Goal: Task Accomplishment & Management: Complete application form

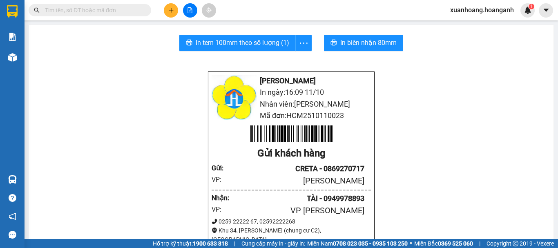
click at [168, 12] on icon "plus" at bounding box center [171, 10] width 6 height 6
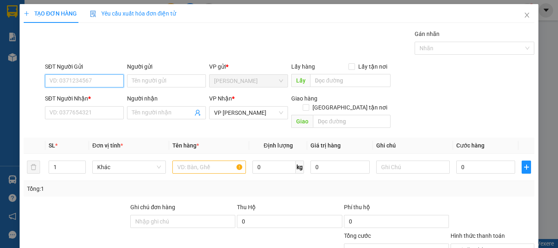
click at [108, 76] on input "SĐT Người Gửi" at bounding box center [84, 80] width 79 height 13
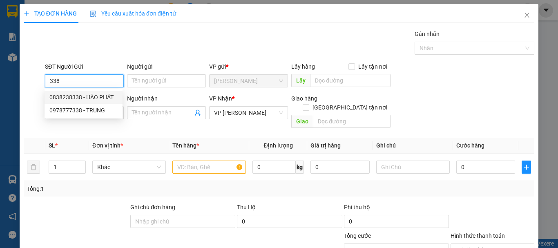
click at [102, 96] on div "0838238338 - HÀO PHÁT" at bounding box center [83, 97] width 68 height 9
type input "0838238338"
type input "HÀO PHÁT"
type input "30.000"
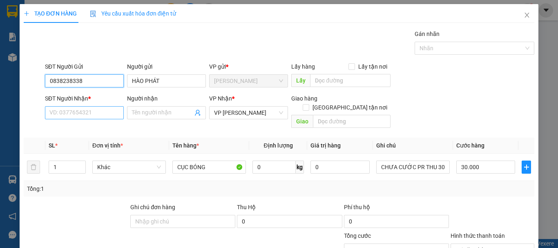
type input "0838238338"
click at [100, 111] on input "SĐT Người Nhận *" at bounding box center [84, 112] width 79 height 13
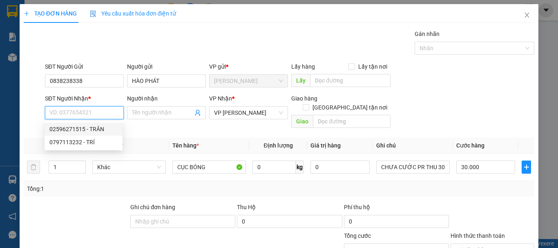
click at [98, 128] on div "02596271515 - TRÂN" at bounding box center [83, 129] width 68 height 9
type input "02596271515"
type input "TRÂN"
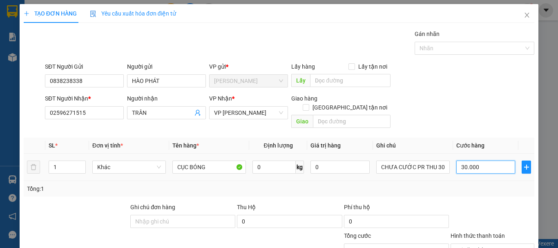
click at [497, 160] on input "30.000" at bounding box center [485, 166] width 59 height 13
type input "0"
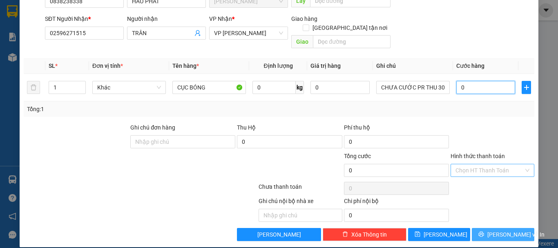
type input "0"
click at [510, 230] on span "[PERSON_NAME] và In" at bounding box center [515, 234] width 57 height 9
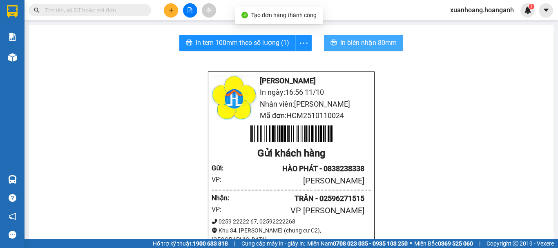
click at [367, 47] on span "In biên nhận 80mm" at bounding box center [368, 43] width 56 height 10
click at [350, 42] on span "In biên nhận 80mm" at bounding box center [370, 43] width 56 height 10
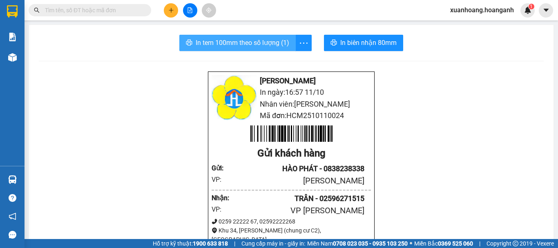
click at [237, 42] on span "In tem 100mm theo số lượng (1)" at bounding box center [242, 43] width 93 height 10
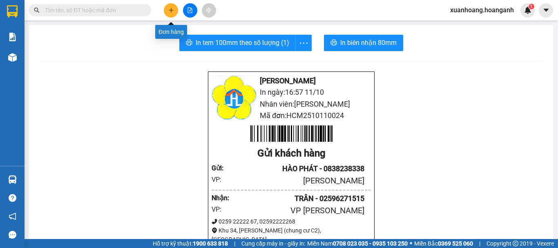
click at [173, 11] on icon "plus" at bounding box center [171, 10] width 6 height 6
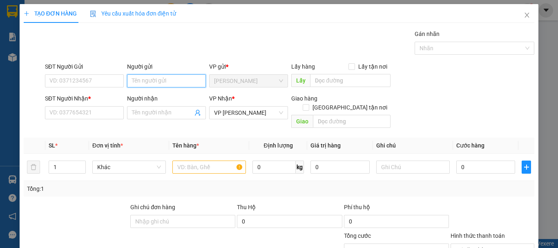
click at [159, 76] on input "Người gửi" at bounding box center [166, 80] width 79 height 13
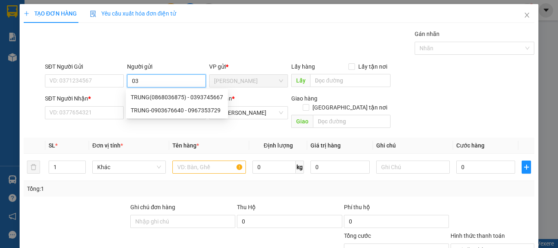
type input "0"
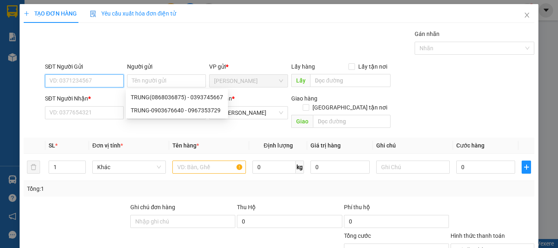
click at [104, 80] on input "SĐT Người Gửi" at bounding box center [84, 80] width 79 height 13
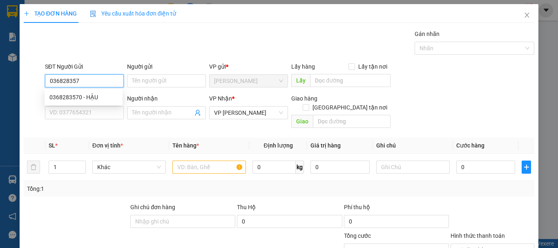
type input "0368283570"
click at [97, 101] on div "0368283570 - HẬU" at bounding box center [83, 97] width 68 height 9
type input "HẬU"
type input "40.000"
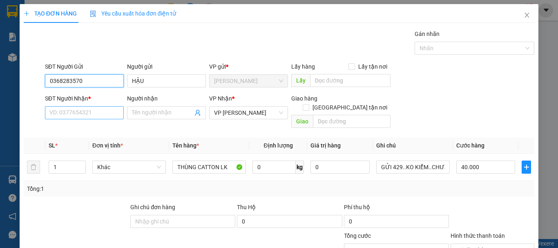
type input "0368283570"
click at [95, 113] on input "SĐT Người Nhận *" at bounding box center [84, 112] width 79 height 13
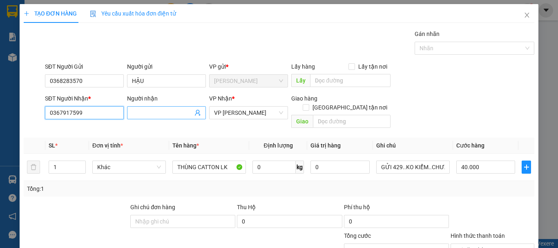
type input "0367917599"
click at [145, 112] on input "Người nhận" at bounding box center [162, 112] width 61 height 9
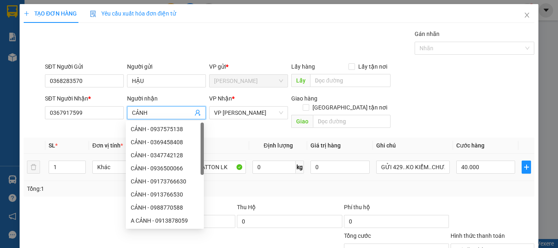
type input "CẢNH"
click at [84, 186] on div "Tổng: 1" at bounding box center [279, 189] width 510 height 16
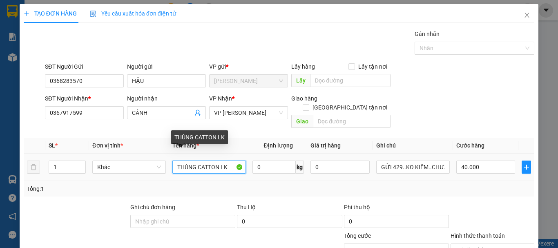
drag, startPoint x: 196, startPoint y: 158, endPoint x: 216, endPoint y: 161, distance: 20.7
click at [216, 161] on input "THÙNG CATTON LK" at bounding box center [208, 166] width 73 height 13
type input "THÙNG ĐEN LK"
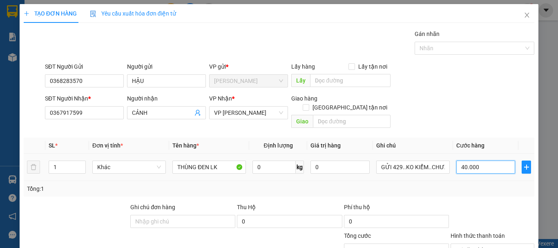
click at [495, 160] on input "40.000" at bounding box center [485, 166] width 59 height 13
type input "0"
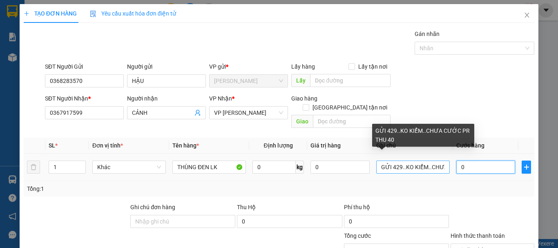
type input "0"
drag, startPoint x: 399, startPoint y: 161, endPoint x: 351, endPoint y: 171, distance: 49.2
click at [351, 171] on tr "1 Khác THÙNG ĐEN LK 0 kg 0 GỬI 429..[PERSON_NAME]..CHƯA CƯỚC PR THU 40 0" at bounding box center [279, 167] width 510 height 27
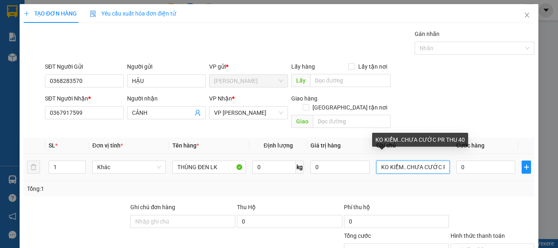
click at [442, 160] on input "KO KIỂM..CHƯA CƯỚC PR THU 40" at bounding box center [412, 166] width 73 height 13
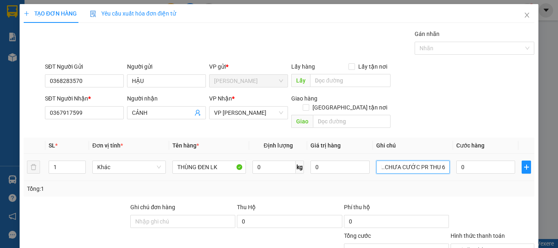
scroll to position [80, 0]
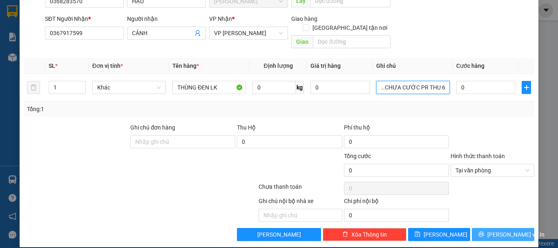
type input "KO KIỂM..CHƯA CƯỚC PR THU 60"
click at [499, 230] on span "[PERSON_NAME] và In" at bounding box center [515, 234] width 57 height 9
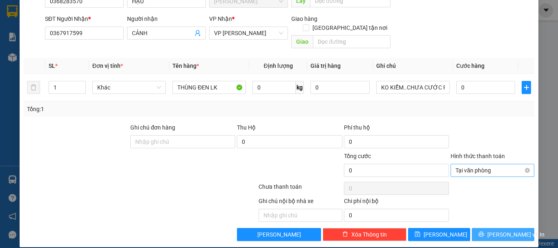
click at [522, 164] on span "Tại văn phòng" at bounding box center [492, 170] width 74 height 12
click at [520, 228] on button "[PERSON_NAME] và In" at bounding box center [503, 234] width 62 height 13
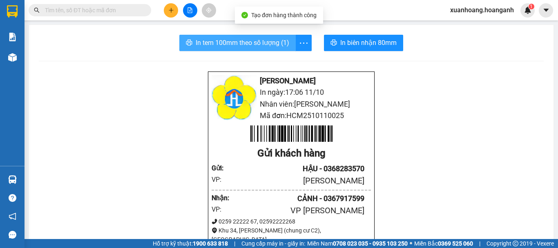
click at [263, 40] on span "In tem 100mm theo số lượng (1)" at bounding box center [242, 43] width 93 height 10
click at [217, 41] on span "In tem 100mm theo số lượng (1)" at bounding box center [242, 43] width 93 height 10
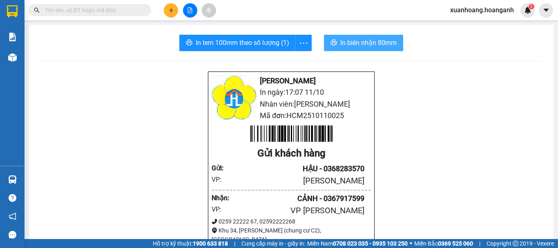
click at [358, 46] on span "In biên nhận 80mm" at bounding box center [368, 43] width 56 height 10
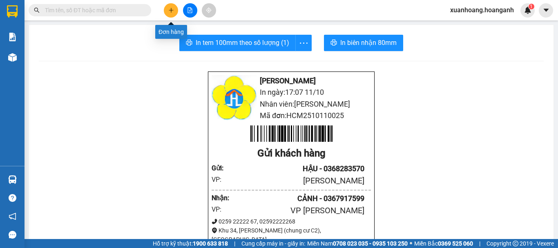
click at [171, 10] on icon "plus" at bounding box center [171, 10] width 4 height 0
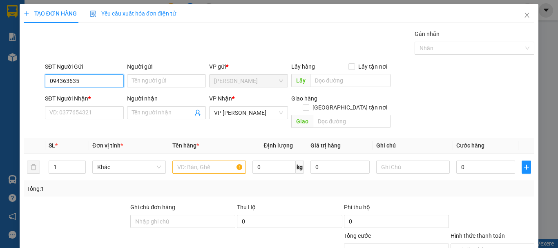
type input "0943636359"
click at [93, 96] on div "0943636359 - [GEOGRAPHIC_DATA]" at bounding box center [95, 97] width 92 height 9
type input "HUY"
type input "40.000"
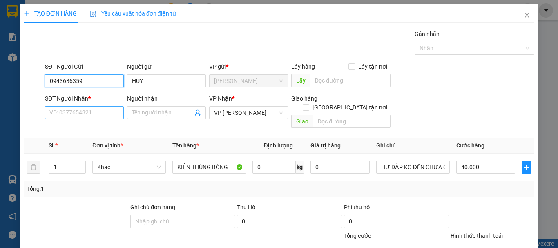
type input "0943636359"
click at [88, 113] on input "SĐT Người Nhận *" at bounding box center [84, 112] width 79 height 13
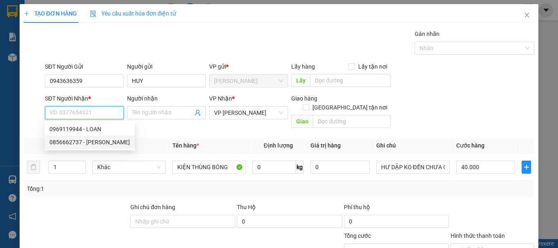
click at [90, 145] on div "0856662737 - [PERSON_NAME]" at bounding box center [89, 142] width 80 height 9
type input "0856662737"
type input "HẠNH SAKURA"
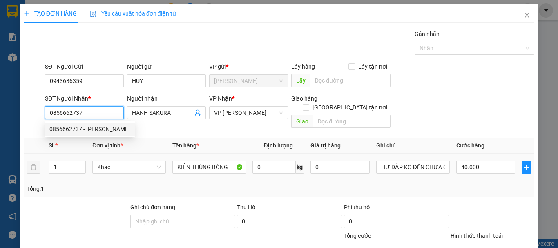
type input "100.000"
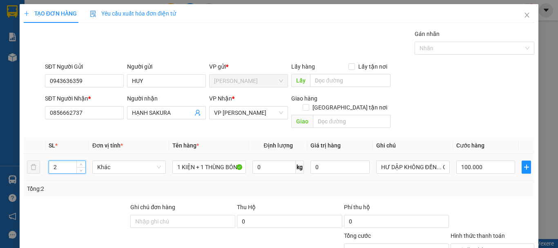
drag, startPoint x: 63, startPoint y: 160, endPoint x: 36, endPoint y: 165, distance: 27.8
click at [36, 165] on tr "2 Khác 1 KIỆN + 1 THÙNG BÓNG ( TRÁI CÂY ) 0 kg 0 HƯ DẬP KHÔNG ĐỀN... CHƯA CƯỚC …" at bounding box center [279, 167] width 510 height 27
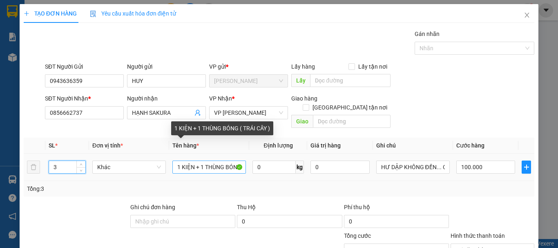
type input "3"
type input "0"
click at [200, 160] on input "1 KIỆN + 1 THÙNG BÓNG ( TRÁI CÂY )" at bounding box center [208, 166] width 73 height 13
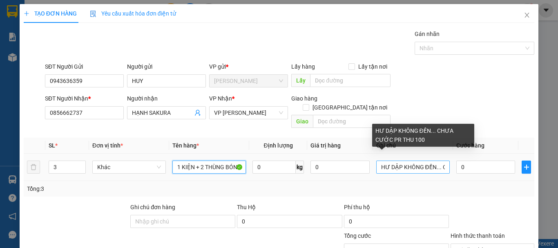
type input "1 KIỆN + 2 THÙNG BÓNG ( TRÁI CÂY )"
click at [438, 160] on input "HƯ DẬP KHÔNG ĐỀN... CHƯA CƯỚC PR THU 100" at bounding box center [412, 166] width 73 height 13
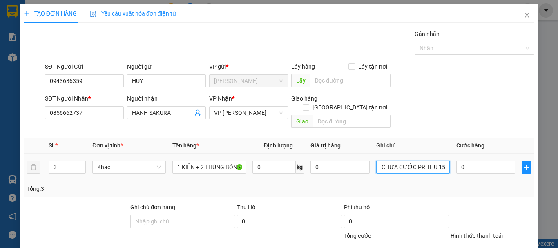
scroll to position [80, 0]
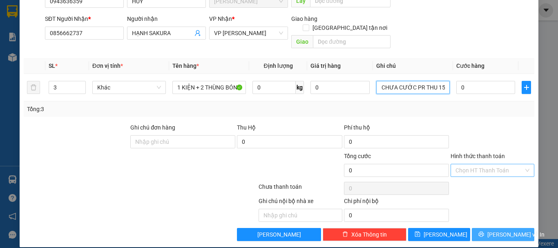
type input "HƯ DẬP KHÔNG ĐỀN... CHƯA CƯỚC PR THU 150"
click at [512, 230] on span "[PERSON_NAME] và In" at bounding box center [515, 234] width 57 height 9
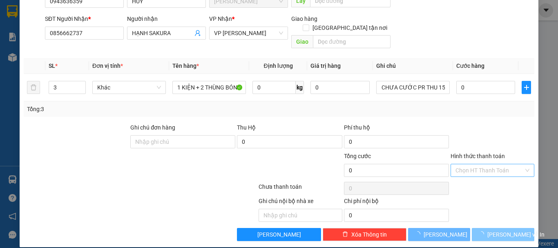
scroll to position [0, 0]
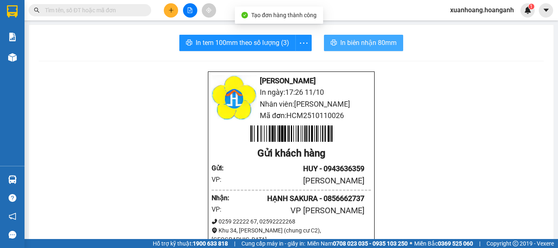
click at [378, 38] on span "In biên nhận 80mm" at bounding box center [368, 43] width 56 height 10
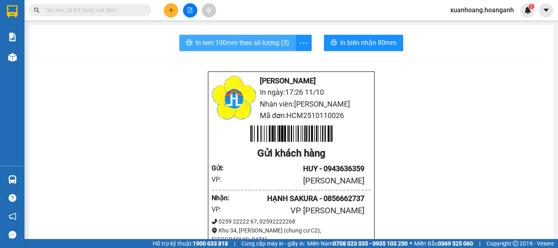
click at [257, 47] on span "In tem 100mm theo số lượng (3)" at bounding box center [242, 43] width 93 height 10
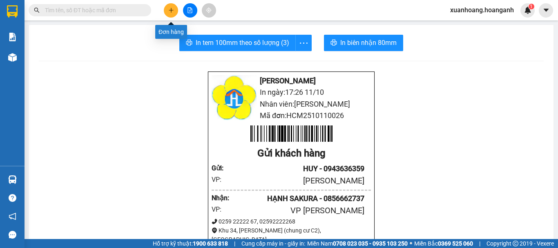
click at [167, 10] on button at bounding box center [171, 10] width 14 height 14
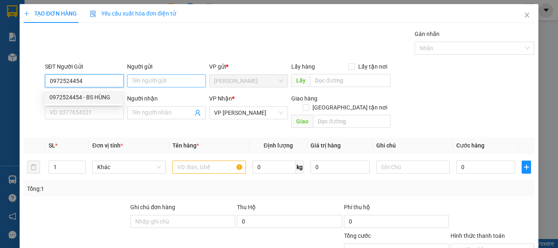
type input "0972524454"
click at [156, 84] on input "Người gửi" at bounding box center [166, 80] width 79 height 13
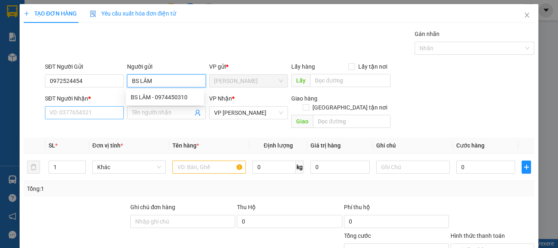
type input "BS LÂM"
click at [68, 113] on input "SĐT Người Nhận *" at bounding box center [84, 112] width 79 height 13
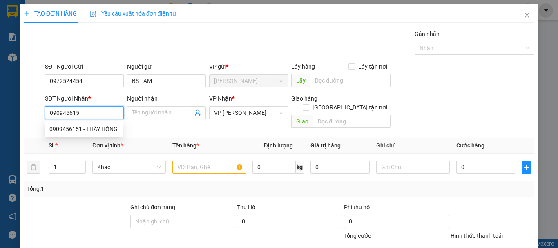
type input "0909456151"
click at [106, 128] on div "0909456151 - THẦY HỒNG" at bounding box center [83, 129] width 68 height 9
type input "THẦY HỒNG"
type input "20.000"
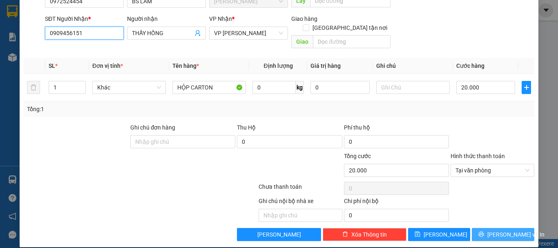
type input "0909456151"
click at [494, 230] on span "[PERSON_NAME] và In" at bounding box center [515, 234] width 57 height 9
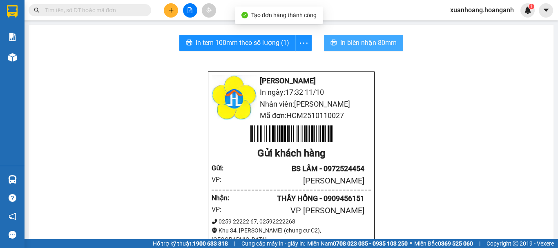
click at [373, 44] on span "In biên nhận 80mm" at bounding box center [368, 43] width 56 height 10
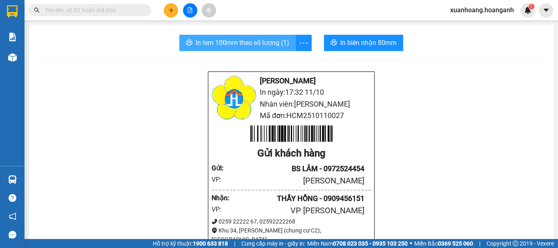
click at [263, 47] on span "In tem 100mm theo số lượng (1)" at bounding box center [242, 43] width 93 height 10
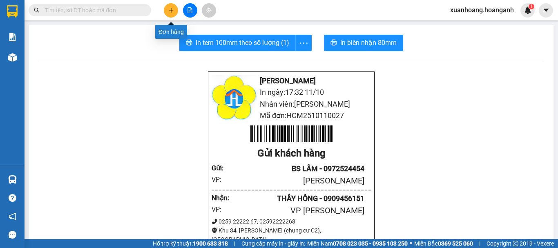
click at [172, 9] on icon "plus" at bounding box center [171, 10] width 6 height 6
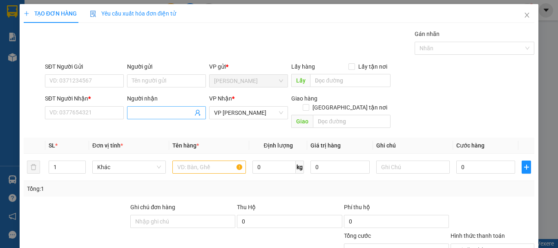
click at [144, 112] on input "Người nhận" at bounding box center [162, 112] width 61 height 9
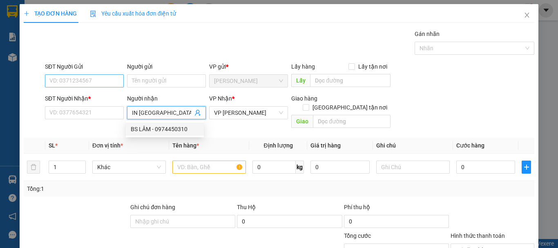
type input "IN [GEOGRAPHIC_DATA]"
click at [100, 80] on input "SĐT Người Gửi" at bounding box center [84, 80] width 79 height 13
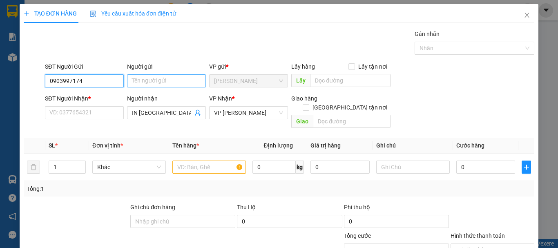
type input "0903997174"
click at [154, 83] on input "Người gửi" at bounding box center [166, 80] width 79 height 13
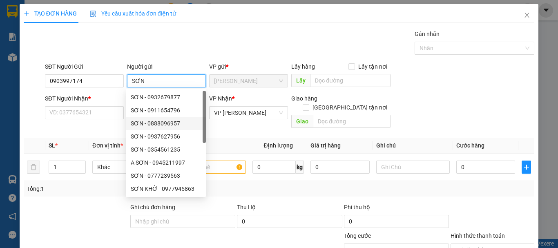
type input "SƠN"
click at [78, 141] on div "SL *" at bounding box center [67, 145] width 37 height 9
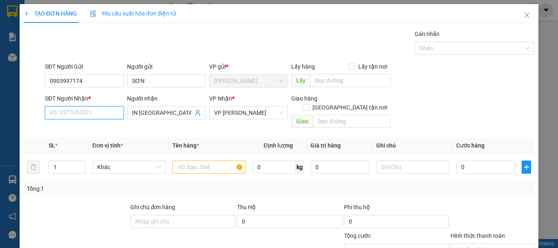
click at [106, 113] on input "SĐT Người Nhận *" at bounding box center [84, 112] width 79 height 13
click at [187, 113] on input "IN [GEOGRAPHIC_DATA]" at bounding box center [162, 112] width 61 height 9
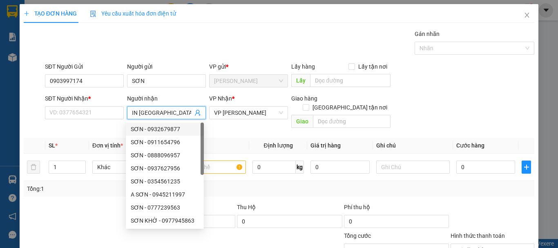
click at [95, 202] on div at bounding box center [76, 216] width 107 height 29
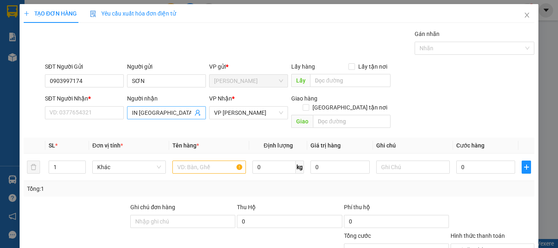
click at [181, 113] on input "IN [GEOGRAPHIC_DATA]" at bounding box center [162, 112] width 61 height 9
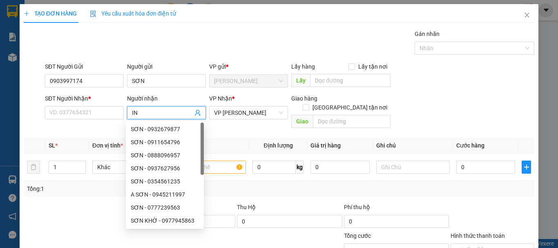
type input "I"
type input "IN [GEOGRAPHIC_DATA]"
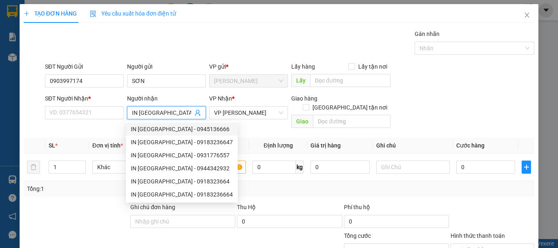
click at [193, 130] on div "IN [GEOGRAPHIC_DATA] - 0945136666" at bounding box center [182, 129] width 102 height 9
type input "0945136666"
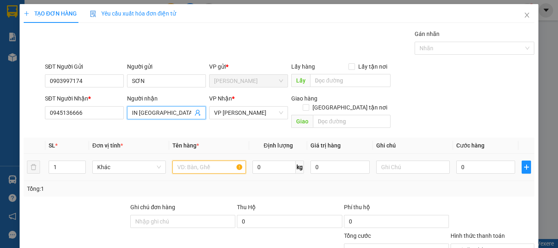
click at [212, 162] on input "text" at bounding box center [208, 166] width 73 height 13
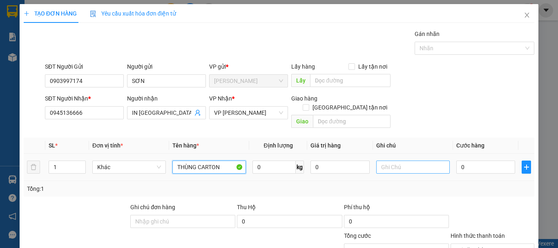
type input "THÙNG CARTON"
click at [398, 161] on input "text" at bounding box center [412, 166] width 73 height 13
type input "CHƯA CƯỚC PR THU 40"
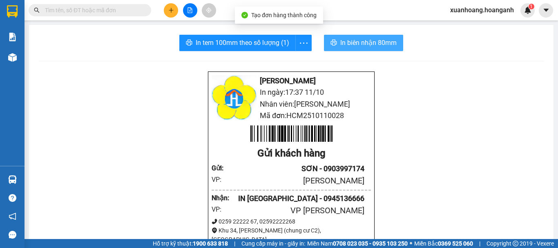
click at [356, 45] on span "In biên nhận 80mm" at bounding box center [368, 43] width 56 height 10
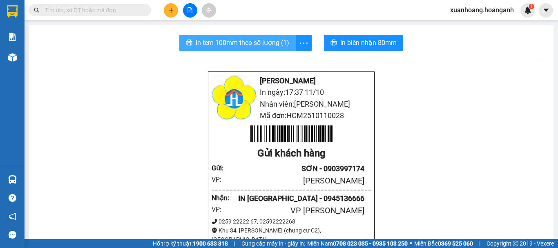
click at [258, 44] on span "In tem 100mm theo số lượng (1)" at bounding box center [242, 43] width 93 height 10
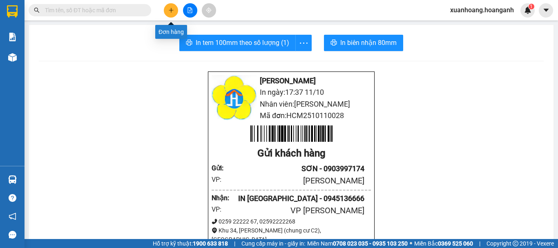
click at [169, 8] on icon "plus" at bounding box center [171, 10] width 6 height 6
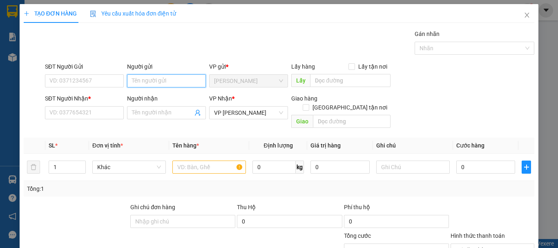
click at [147, 82] on input "Người gửi" at bounding box center [166, 80] width 79 height 13
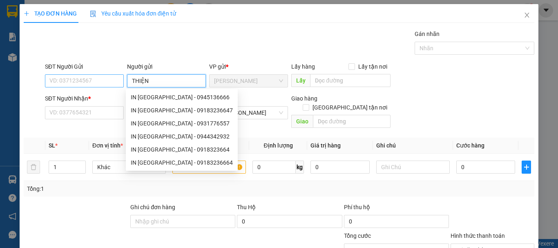
type input "THIỆN"
click at [100, 84] on input "SĐT Người Gửi" at bounding box center [84, 80] width 79 height 13
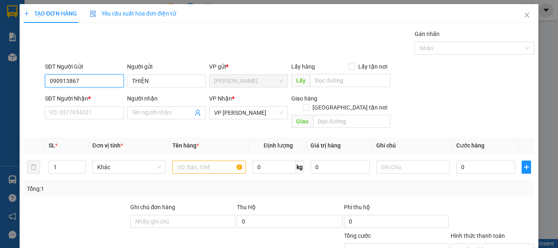
type input "0909138677"
click at [109, 100] on div "0909138677 - CHỊ [PERSON_NAME]" at bounding box center [94, 97] width 91 height 9
type input "CHỊ [PERSON_NAME]"
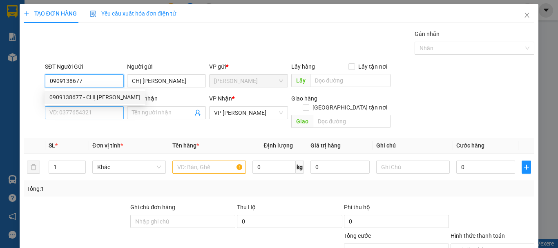
type input "50.000"
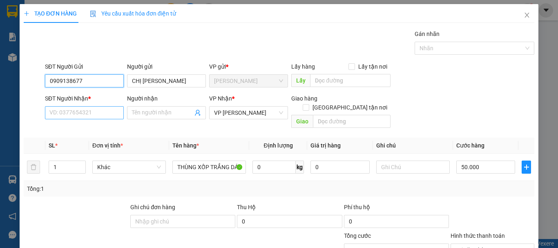
type input "0909138677"
click at [102, 109] on input "SĐT Người Nhận *" at bounding box center [84, 112] width 79 height 13
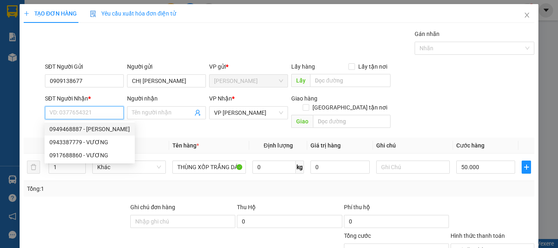
click at [99, 128] on div "0949468887 - [PERSON_NAME]" at bounding box center [89, 129] width 80 height 9
type input "0949468887"
type input "KHÁNH"
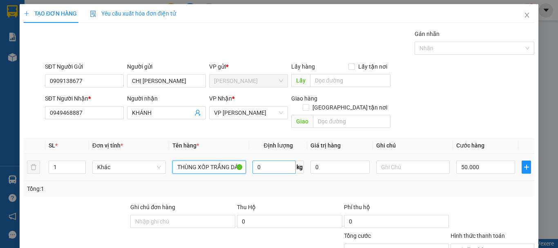
drag, startPoint x: 227, startPoint y: 158, endPoint x: 273, endPoint y: 157, distance: 46.2
click at [273, 157] on tr "1 Khác THÙNG XỐP TRẮNG DÁN CHUNG CỤC HỒNG 0 kg 0 50.000" at bounding box center [279, 167] width 510 height 27
type input "THÙNG XỐP TRẮNG"
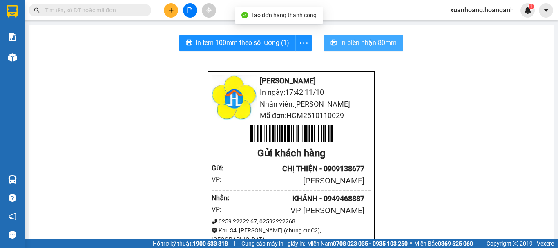
click at [375, 44] on span "In biên nhận 80mm" at bounding box center [368, 43] width 56 height 10
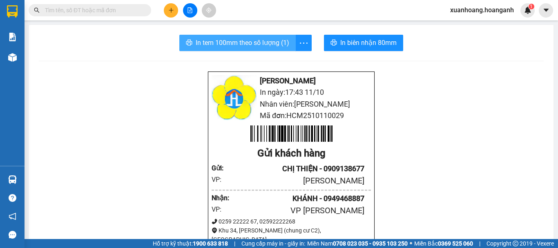
click at [242, 45] on span "In tem 100mm theo số lượng (1)" at bounding box center [242, 43] width 93 height 10
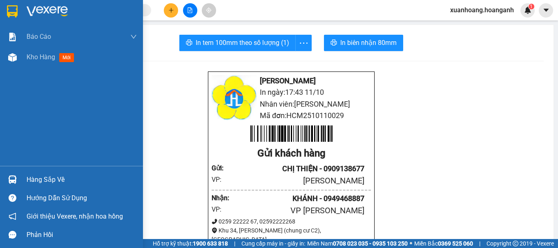
click at [6, 14] on div at bounding box center [12, 11] width 14 height 14
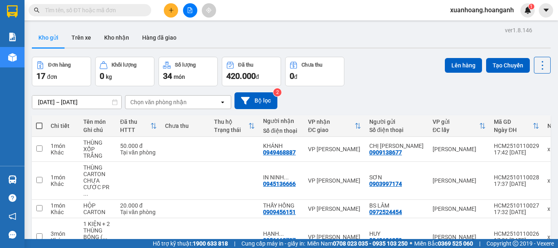
click at [169, 12] on icon "plus" at bounding box center [171, 10] width 6 height 6
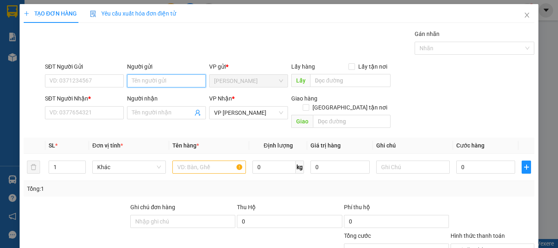
click at [149, 81] on input "Người gửi" at bounding box center [166, 80] width 79 height 13
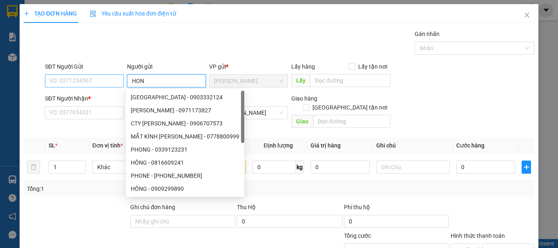
type input "HON"
click at [110, 77] on input "SĐT Người Gửi" at bounding box center [84, 80] width 79 height 13
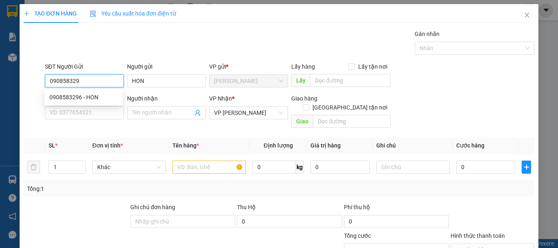
type input "0908583296"
click at [81, 101] on div "0908583296 - HON" at bounding box center [83, 97] width 68 height 9
type input "40.000"
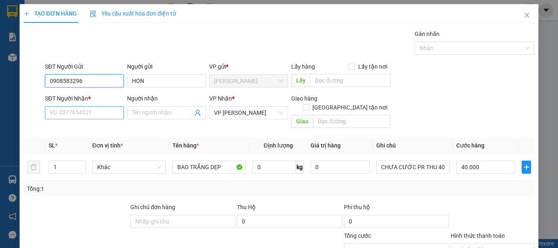
type input "0908583296"
click at [79, 117] on input "SĐT Người Nhận *" at bounding box center [84, 112] width 79 height 13
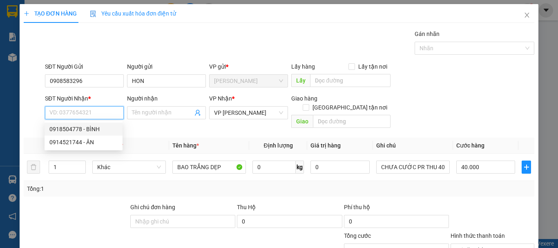
click at [93, 130] on div "0918504778 - BÌNH" at bounding box center [83, 129] width 68 height 9
type input "0918504778"
type input "BÌNH"
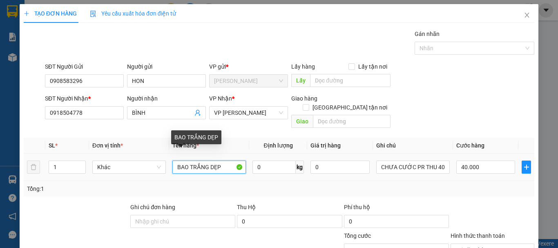
drag, startPoint x: 222, startPoint y: 160, endPoint x: 113, endPoint y: 175, distance: 109.1
click at [113, 175] on div "SL * Đơn vị tính * Tên hàng * Định lượng Giá trị hàng Ghi chú Cước hàng 1 Khác …" at bounding box center [279, 167] width 510 height 59
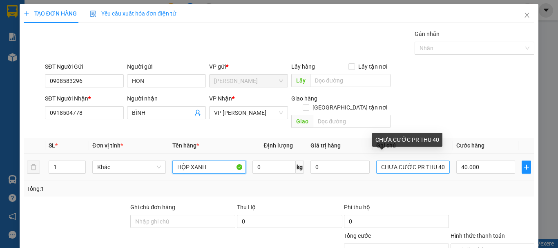
type input "HỘP XANH"
drag, startPoint x: 440, startPoint y: 160, endPoint x: 431, endPoint y: 162, distance: 9.6
click at [431, 162] on input "CHƯA CƯỚC PR THU 40" at bounding box center [412, 166] width 73 height 13
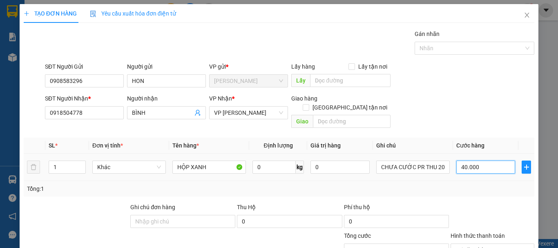
click at [490, 160] on input "40.000" at bounding box center [485, 166] width 59 height 13
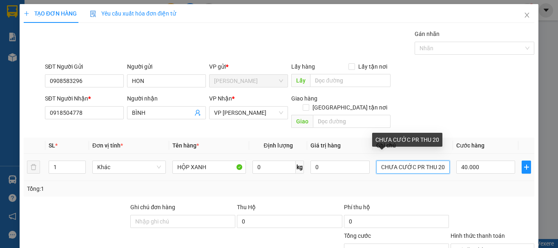
click at [437, 162] on input "CHƯA CƯỚC PR THU 20" at bounding box center [412, 166] width 73 height 13
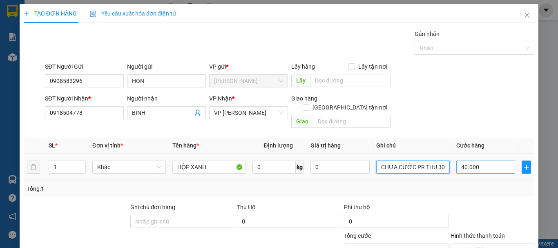
type input "CHƯA CƯỚC PR THU 30"
click at [480, 161] on input "40.000" at bounding box center [485, 166] width 59 height 13
type input "0"
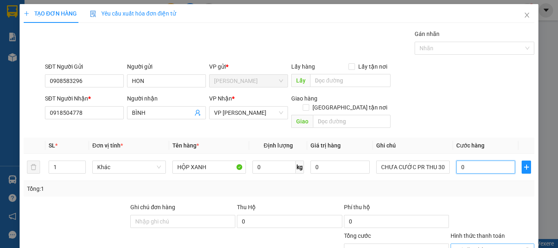
click at [524, 243] on div "Tại văn phòng" at bounding box center [492, 249] width 84 height 13
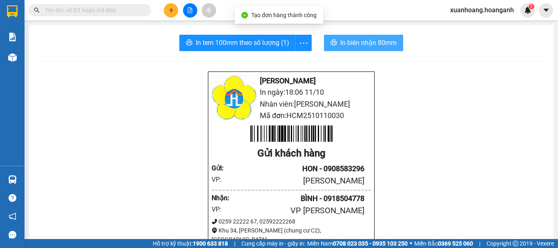
click at [380, 47] on span "In biên nhận 80mm" at bounding box center [368, 43] width 56 height 10
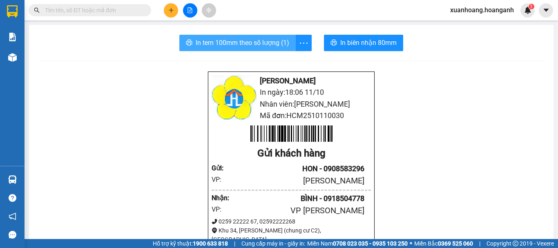
click at [278, 47] on span "In tem 100mm theo số lượng (1)" at bounding box center [242, 43] width 93 height 10
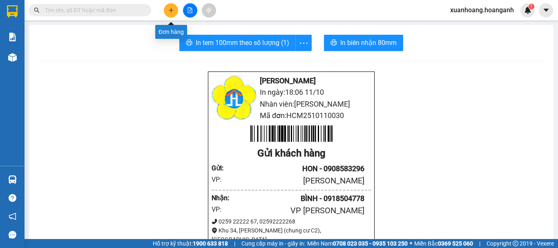
click at [170, 10] on icon "plus" at bounding box center [171, 10] width 4 height 0
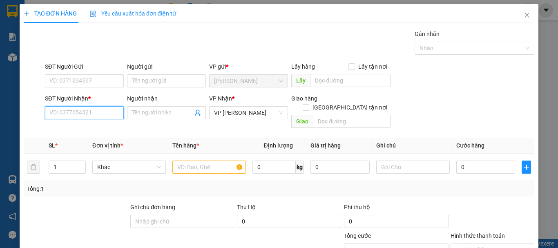
click at [86, 108] on input "SĐT Người Nhận *" at bounding box center [84, 112] width 79 height 13
paste input "0389236218"
type input "0389236218"
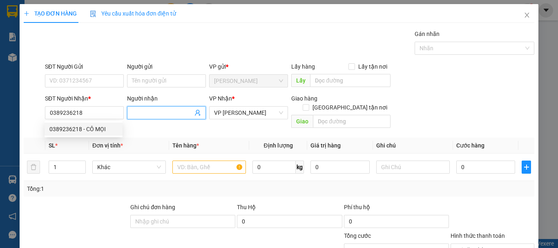
click at [143, 108] on input "Người nhận" at bounding box center [162, 112] width 61 height 9
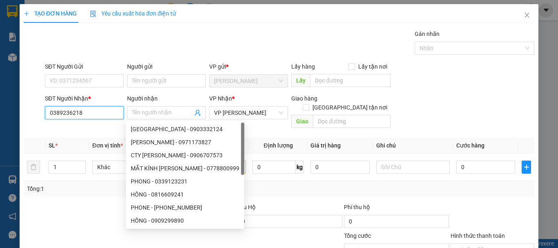
click at [110, 112] on input "0389236218" at bounding box center [84, 112] width 79 height 13
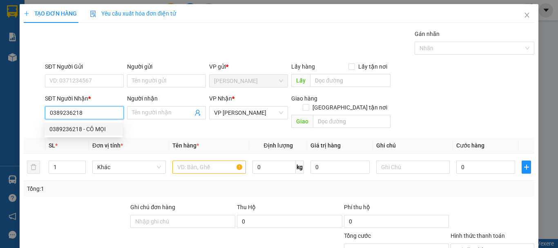
click at [105, 127] on div "0389236218 - CÔ MỌI" at bounding box center [83, 129] width 68 height 9
type input "CÔ MỌI"
type input "70.000"
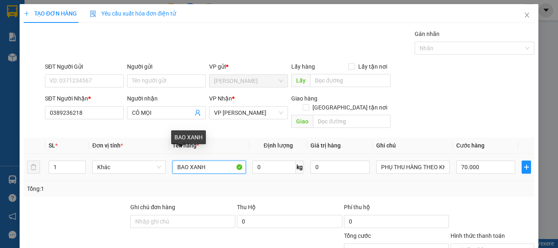
click at [213, 161] on input "BAO XANH" at bounding box center [208, 166] width 73 height 13
type input "BAO XANH NHỎ"
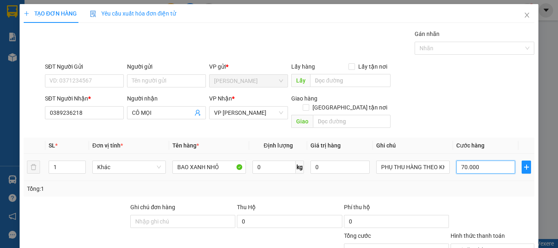
click at [480, 160] on input "70.000" at bounding box center [485, 166] width 59 height 13
type input "4"
type input "40"
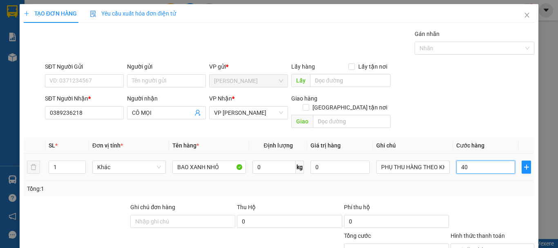
type input "400"
type input "4.000"
type input "40.000"
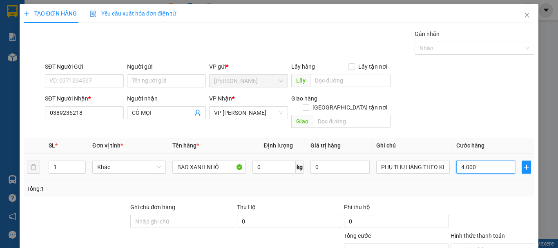
type input "40.000"
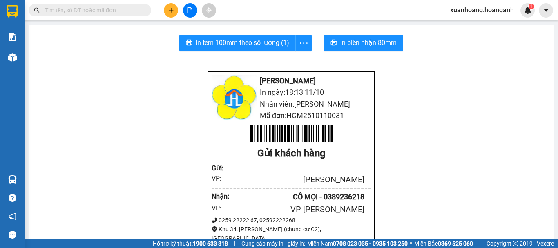
click at [167, 10] on button at bounding box center [171, 10] width 14 height 14
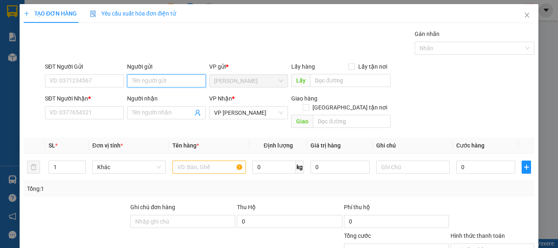
click at [131, 81] on input "Người gửi" at bounding box center [166, 80] width 79 height 13
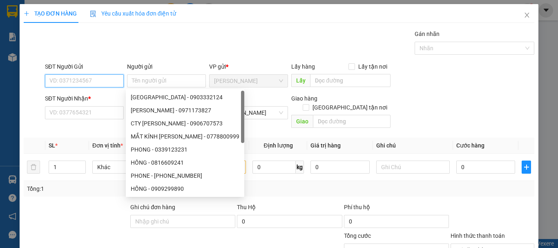
click at [89, 82] on input "SĐT Người Gửi" at bounding box center [84, 80] width 79 height 13
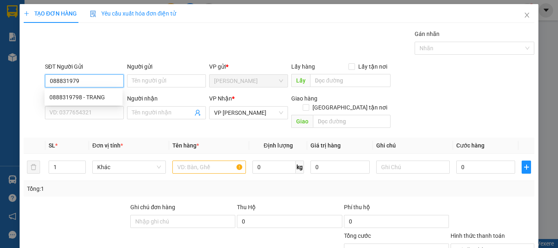
type input "0888319798"
click at [86, 99] on div "0888319798 - TRANG" at bounding box center [83, 97] width 68 height 9
type input "TRANG"
type input "40.000"
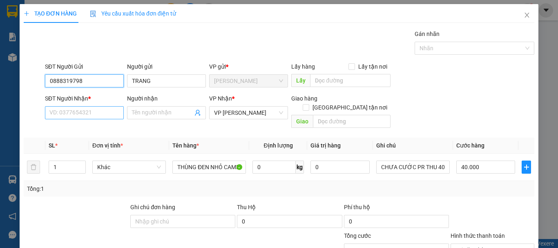
type input "0888319798"
click at [85, 113] on input "SĐT Người Nhận *" at bounding box center [84, 112] width 79 height 13
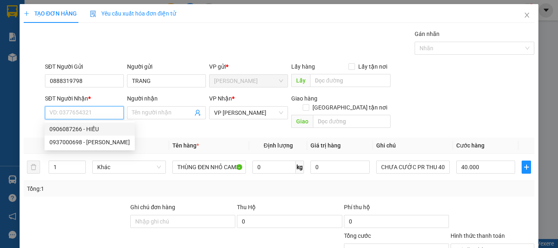
click at [86, 129] on div "0906087266 - HIẾU" at bounding box center [89, 129] width 80 height 9
type input "0906087266"
type input "HIẾU"
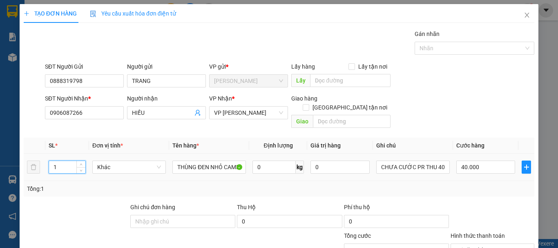
drag, startPoint x: 56, startPoint y: 158, endPoint x: 48, endPoint y: 160, distance: 8.4
click at [49, 160] on div "1" at bounding box center [67, 166] width 37 height 13
type input "2"
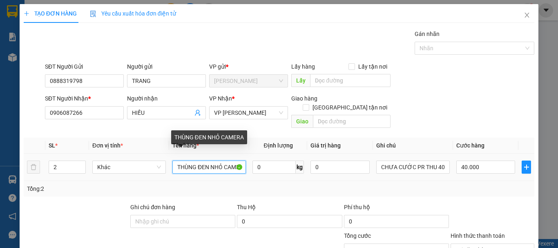
drag, startPoint x: 174, startPoint y: 157, endPoint x: 296, endPoint y: 158, distance: 121.7
click at [296, 158] on tr "2 Khác THÙNG ĐEN NHỎ CAMERA 0 kg 0 CHƯA CƯỚC PR THU 40 40.000" at bounding box center [279, 167] width 510 height 27
type input "0"
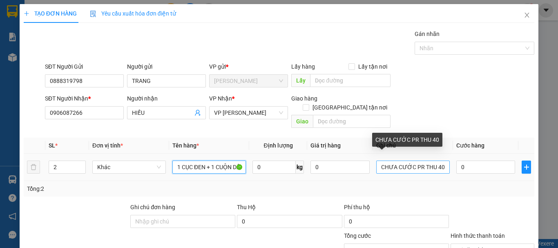
type input "1 CỤC ĐEN + 1 CUỘN DÂY"
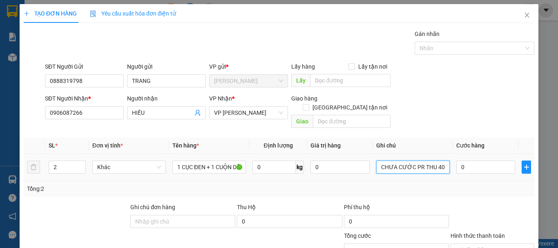
drag, startPoint x: 440, startPoint y: 162, endPoint x: 432, endPoint y: 166, distance: 9.3
click at [432, 166] on td "CHƯA CƯỚC PR THU 40" at bounding box center [413, 167] width 80 height 27
type input "CHƯA CƯỚC PR THU 100"
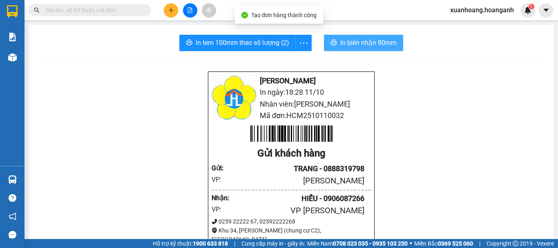
click at [379, 47] on span "In biên nhận 80mm" at bounding box center [368, 43] width 56 height 10
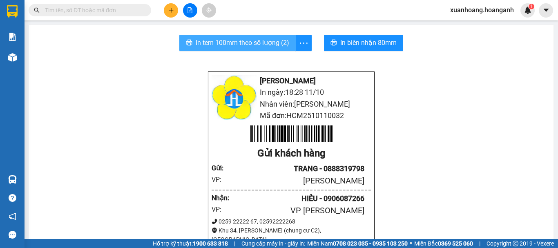
click at [239, 44] on span "In tem 100mm theo số lượng (2)" at bounding box center [242, 43] width 93 height 10
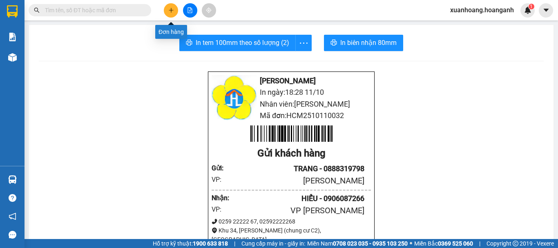
click at [171, 14] on button at bounding box center [171, 10] width 14 height 14
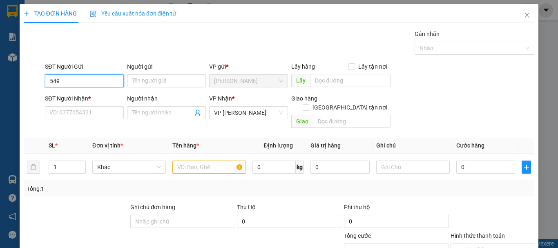
drag, startPoint x: 86, startPoint y: 83, endPoint x: 31, endPoint y: 89, distance: 55.9
click at [31, 89] on div "SĐT Người Gửi 549 549 Người gửi Tên người gửi VP gửi * [PERSON_NAME] Lấy hàng L…" at bounding box center [279, 76] width 512 height 29
type input "0793399549"
click at [105, 98] on div "0793399549 - THUẬN" at bounding box center [83, 97] width 68 height 9
type input "THUẬN"
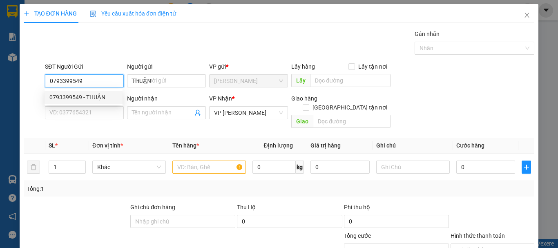
type input "30.000"
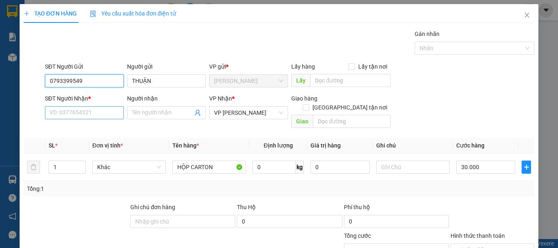
type input "0793399549"
click at [101, 110] on input "SĐT Người Nhận *" at bounding box center [84, 112] width 79 height 13
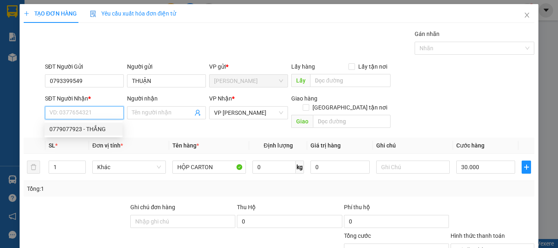
click at [96, 128] on div "0779077923 - THẮNG" at bounding box center [83, 129] width 68 height 9
type input "0779077923"
type input "THẮNG"
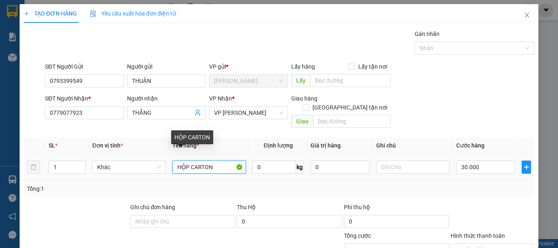
click at [218, 164] on input "HỘP CARTON" at bounding box center [208, 166] width 73 height 13
type input "HỘP CARTON KVANG"
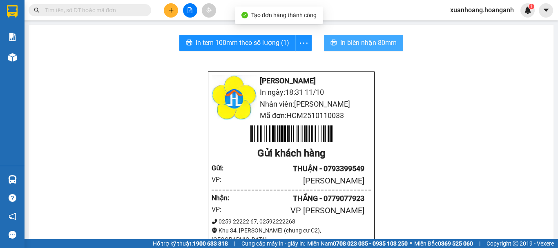
click at [379, 46] on span "In biên nhận 80mm" at bounding box center [368, 43] width 56 height 10
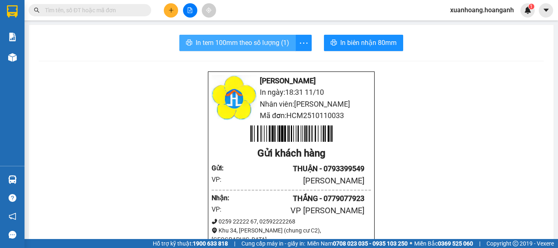
click at [272, 49] on button "In tem 100mm theo số lượng (1)" at bounding box center [237, 43] width 116 height 16
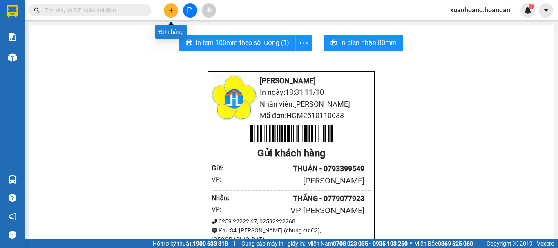
click at [173, 12] on icon "plus" at bounding box center [171, 10] width 6 height 6
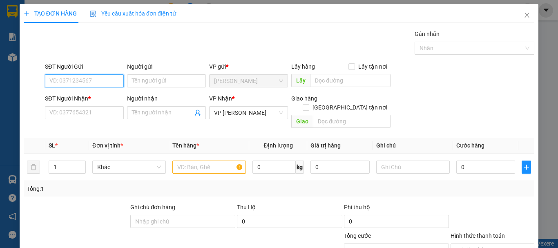
click at [91, 77] on input "SĐT Người Gửi" at bounding box center [84, 80] width 79 height 13
click at [90, 96] on div "0903999254 - THIỆN" at bounding box center [83, 97] width 68 height 9
type input "0903999254"
type input "THIỆN"
type input "30.000"
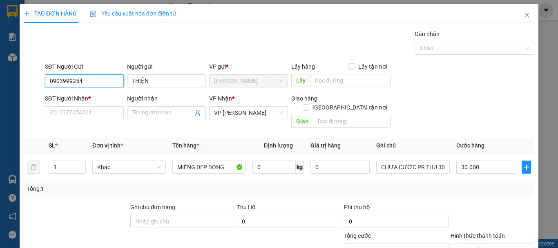
type input "0903999254"
click at [91, 105] on div "SĐT Người Nhận *" at bounding box center [84, 100] width 79 height 12
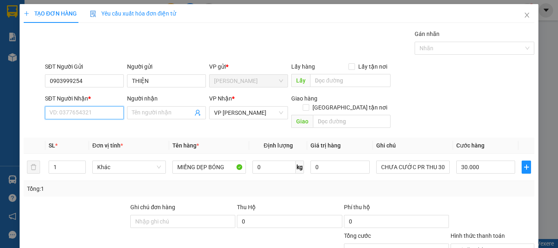
click at [95, 111] on input "SĐT Người Nhận *" at bounding box center [84, 112] width 79 height 13
click at [95, 129] on div "0968180958 - PHÚC NHÂN" at bounding box center [83, 129] width 69 height 9
type input "0968180958"
type input "PHÚC NHÂN"
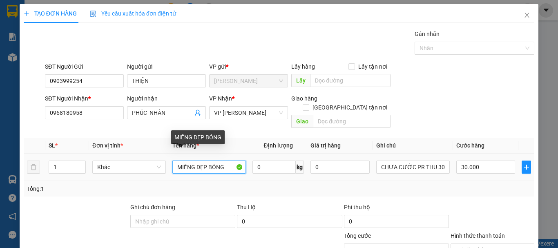
drag, startPoint x: 170, startPoint y: 158, endPoint x: 240, endPoint y: 161, distance: 69.5
click at [240, 161] on input "MIẾNG DẸP BÓNG" at bounding box center [208, 166] width 73 height 13
type input "THÙNG CARTON DÀI"
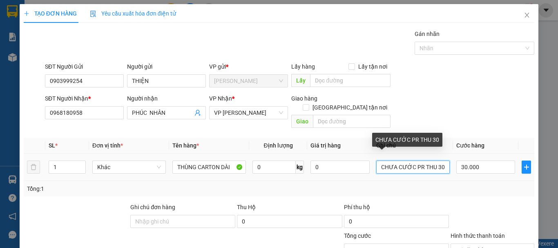
drag, startPoint x: 440, startPoint y: 157, endPoint x: 431, endPoint y: 159, distance: 9.1
click at [431, 160] on input "CHƯA CƯỚC PR THU 30" at bounding box center [412, 166] width 73 height 13
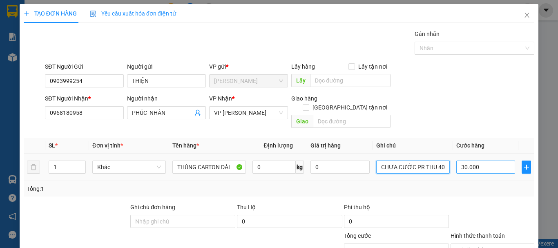
type input "CHƯA CƯỚC PR THU 40"
click at [497, 160] on input "30.000" at bounding box center [485, 166] width 59 height 13
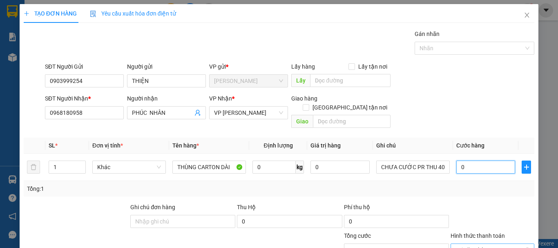
click at [523, 244] on span "Tại văn phòng" at bounding box center [492, 250] width 74 height 12
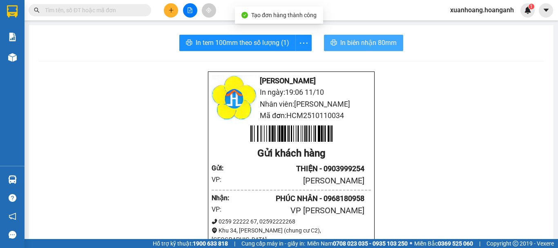
click at [374, 49] on button "In biên nhận 80mm" at bounding box center [363, 43] width 79 height 16
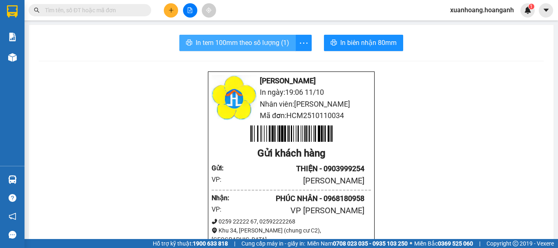
click at [268, 40] on span "In tem 100mm theo số lượng (1)" at bounding box center [242, 43] width 93 height 10
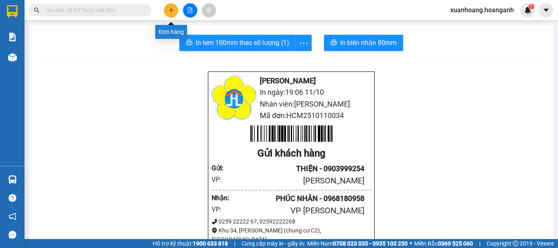
click at [173, 12] on icon "plus" at bounding box center [171, 10] width 6 height 6
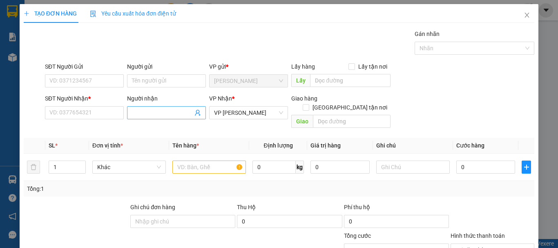
click at [152, 113] on input "Người nhận" at bounding box center [162, 112] width 61 height 9
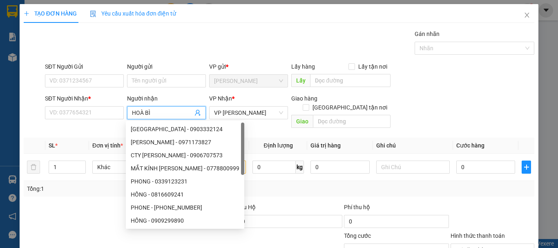
type input "HOÀ BÌ"
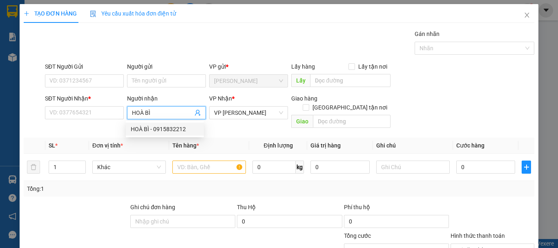
click at [173, 128] on div "HOÀ BÌ - 0915832212" at bounding box center [165, 129] width 68 height 9
type input "0915832212"
type input "HOÀ BÌ"
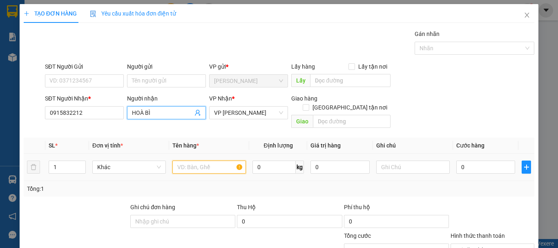
click at [189, 160] on input "text" at bounding box center [208, 166] width 73 height 13
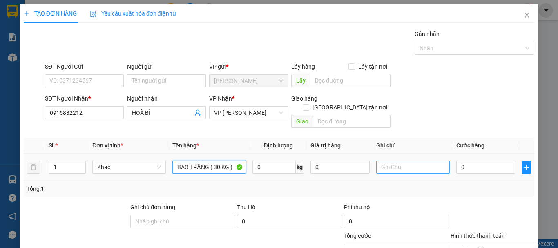
type input "BAO TRẮNG ( 30 KG )"
click at [387, 160] on input "text" at bounding box center [412, 166] width 73 height 13
type input "CHƯA CƯỚC PR"
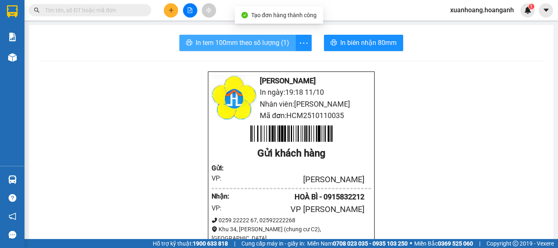
click at [272, 44] on span "In tem 100mm theo số lượng (1)" at bounding box center [242, 43] width 93 height 10
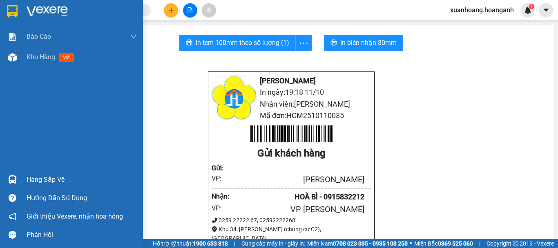
click at [14, 10] on img at bounding box center [12, 11] width 11 height 12
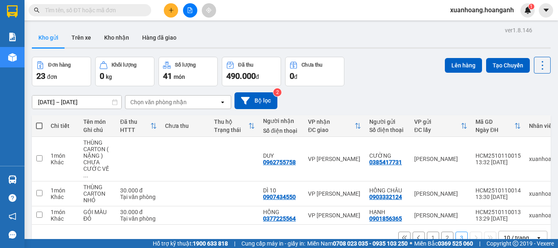
click at [401, 235] on icon at bounding box center [404, 238] width 6 height 6
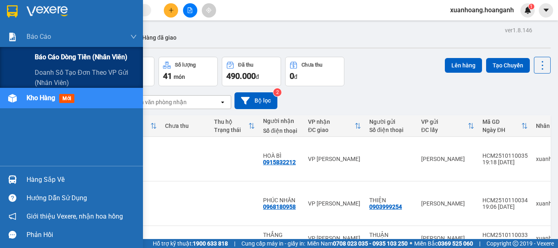
click at [45, 59] on span "Báo cáo dòng tiền (nhân viên)" at bounding box center [81, 57] width 93 height 10
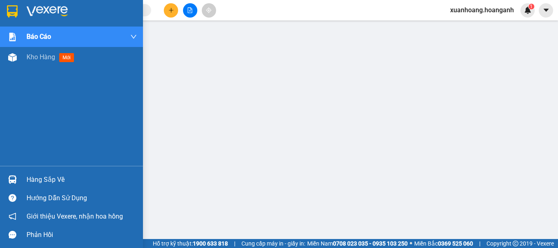
click at [22, 11] on div at bounding box center [71, 13] width 143 height 27
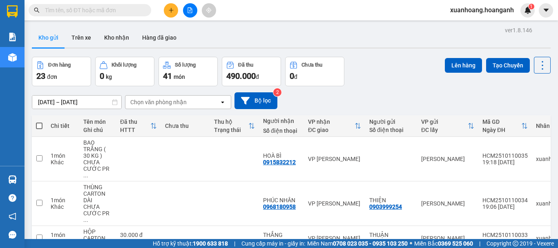
click at [168, 10] on icon "plus" at bounding box center [171, 10] width 6 height 6
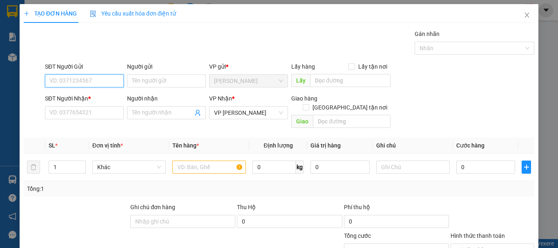
click at [82, 83] on input "SĐT Người Gửi" at bounding box center [84, 80] width 79 height 13
click at [89, 82] on input "732" at bounding box center [84, 80] width 79 height 13
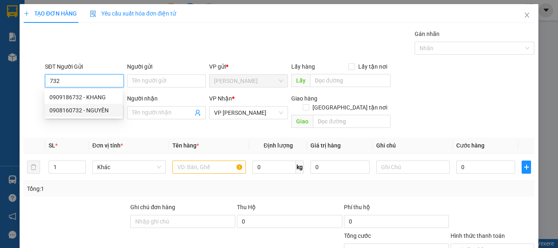
click at [87, 111] on div "0908160732 - NGUYÊN" at bounding box center [83, 110] width 68 height 9
type input "0908160732"
type input "NGUYÊN"
type input "50.000"
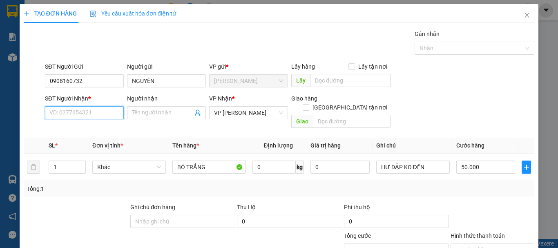
click at [86, 113] on input "SĐT Người Nhận *" at bounding box center [84, 112] width 79 height 13
click at [86, 140] on div "0975779771 - PHÚC" at bounding box center [84, 142] width 71 height 9
type input "0975779771"
type input "PHÚC"
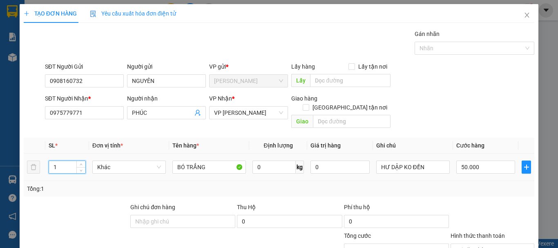
drag, startPoint x: 60, startPoint y: 160, endPoint x: 25, endPoint y: 167, distance: 35.6
click at [25, 167] on tr "1 Khác BÓ TRẮNG 0 kg 0 HƯ DẬP KO ĐỀN 50.000" at bounding box center [279, 167] width 510 height 27
type input "2"
click at [472, 160] on input "50.000" at bounding box center [485, 166] width 59 height 13
type input "0"
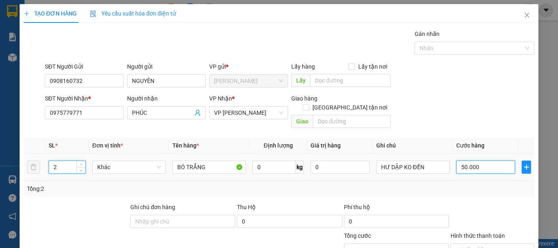
type input "0"
type input "1"
drag, startPoint x: 475, startPoint y: 158, endPoint x: 443, endPoint y: 160, distance: 31.5
click at [443, 160] on tr "2 Khác BÓ TRẮNG 0 kg 0 HƯ DẬP KO ĐỀN 01" at bounding box center [279, 167] width 510 height 27
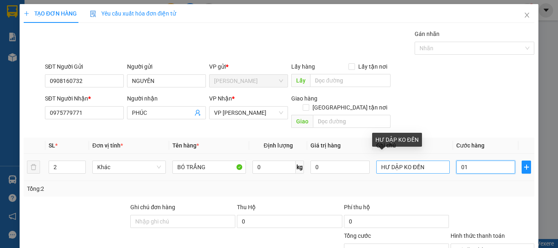
type input "1"
type input "10"
type input "100"
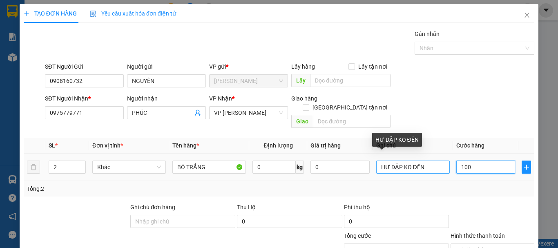
type input "1.000"
type input "10.000"
type input "100.000"
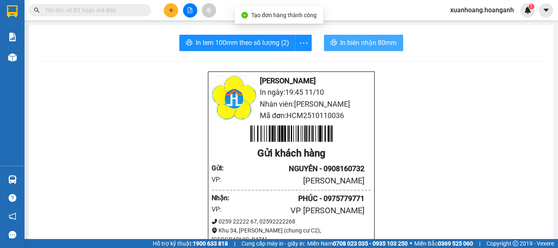
click at [369, 39] on span "In biên nhận 80mm" at bounding box center [368, 43] width 56 height 10
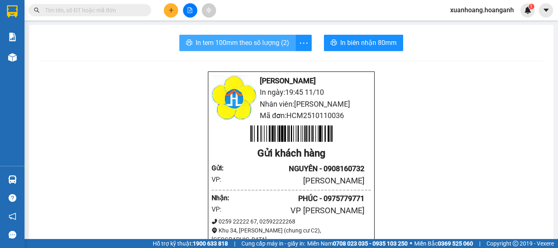
click at [273, 40] on span "In tem 100mm theo số lượng (2)" at bounding box center [242, 43] width 93 height 10
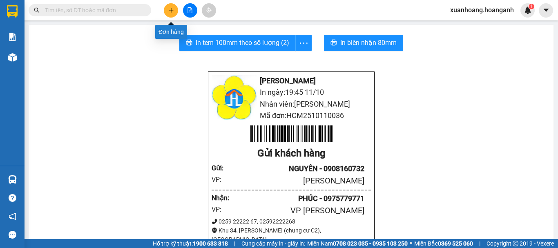
click at [175, 13] on button at bounding box center [171, 10] width 14 height 14
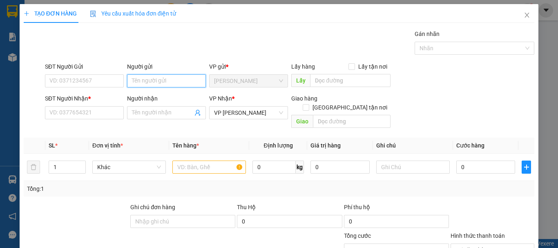
click at [166, 80] on input "Người gửi" at bounding box center [166, 80] width 79 height 13
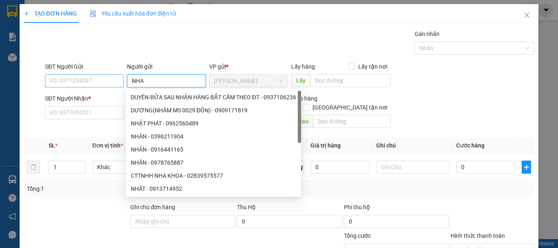
type input "NHA"
click at [76, 80] on input "SĐT Người Gửi" at bounding box center [84, 80] width 79 height 13
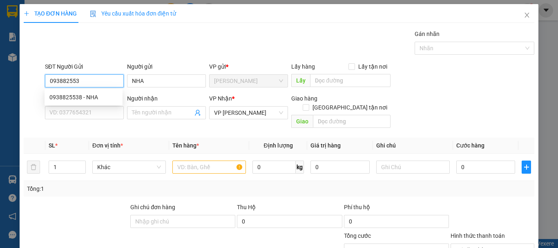
type input "0938825538"
click at [78, 96] on div "0938825538 - NHA" at bounding box center [83, 97] width 68 height 9
type input "30.000"
type input "0938825538"
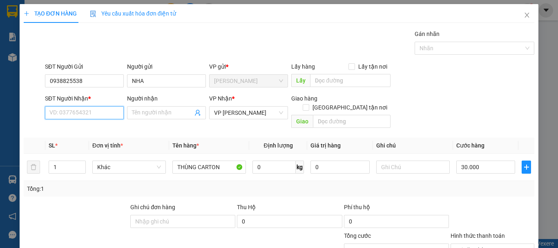
click at [90, 106] on input "SĐT Người Nhận *" at bounding box center [84, 112] width 79 height 13
click at [89, 88] on div "0343607187 - SƠN" at bounding box center [83, 88] width 68 height 9
type input "0343607187"
type input "SƠN"
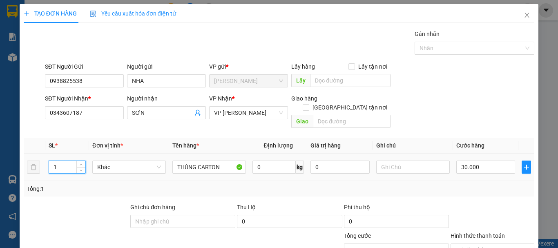
click at [34, 164] on tr "1 Khác THÙNG CARTON 0 kg 0 30.000" at bounding box center [279, 167] width 510 height 27
type input "2"
click at [172, 160] on input "THÙNG CARTON" at bounding box center [208, 166] width 73 height 13
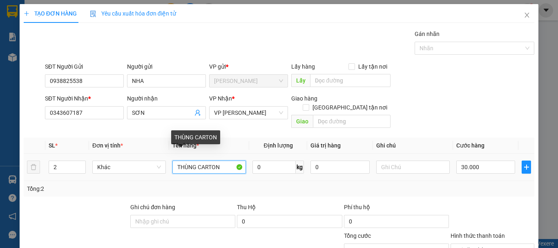
type input "0"
click at [222, 160] on input "1 THÙNG CARTON" at bounding box center [208, 166] width 73 height 13
type input "1 THÙNG CARTON + 1 XE EM BÉ"
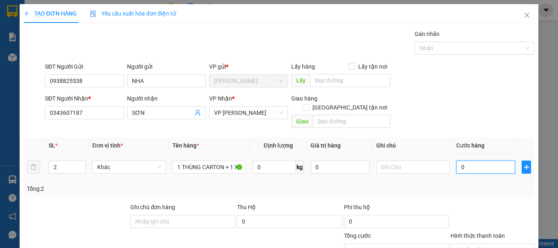
click at [465, 160] on input "0" at bounding box center [485, 166] width 59 height 13
type input "1"
type input "10"
type input "100"
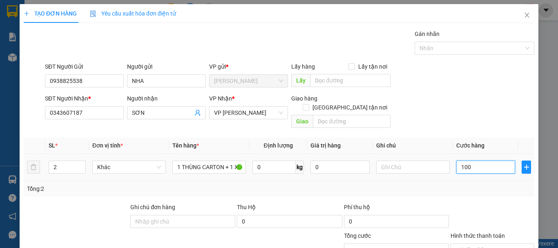
type input "100"
type input "1.000"
type input "10.000"
type input "100.000"
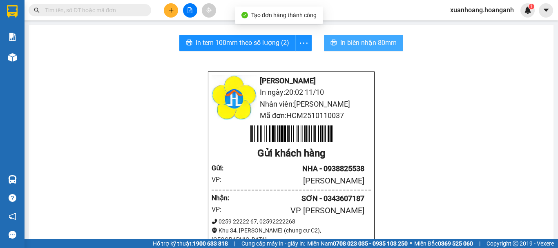
click at [368, 47] on span "In biên nhận 80mm" at bounding box center [368, 43] width 56 height 10
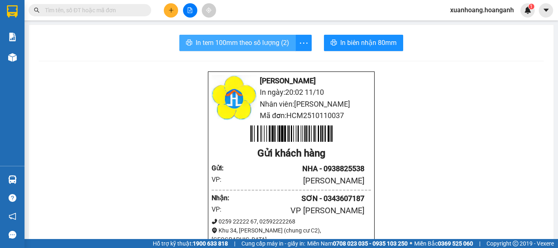
click at [256, 42] on span "In tem 100mm theo số lượng (2)" at bounding box center [242, 43] width 93 height 10
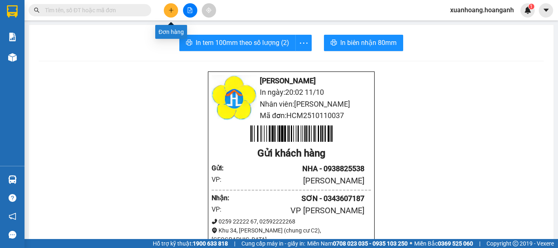
click at [167, 12] on button at bounding box center [171, 10] width 14 height 14
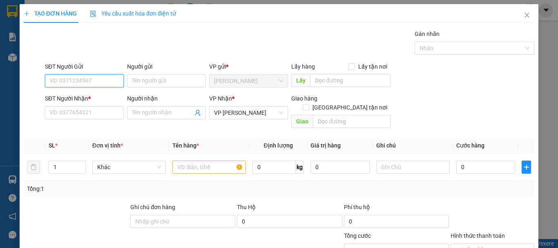
click at [102, 85] on input "SĐT Người Gửi" at bounding box center [84, 80] width 79 height 13
type input "07941466202"
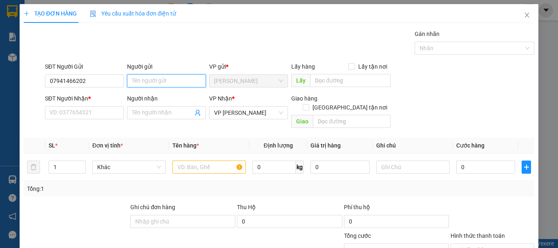
click at [146, 82] on input "Người gửi" at bounding box center [166, 80] width 79 height 13
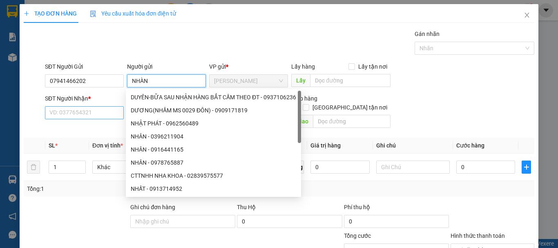
type input "NHÀN"
click at [88, 109] on input "SĐT Người Nhận *" at bounding box center [84, 112] width 79 height 13
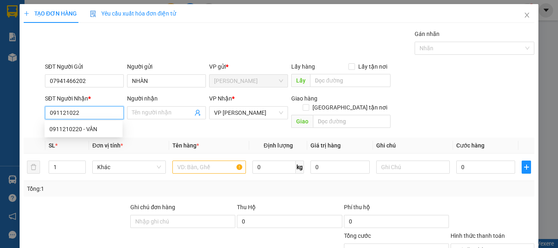
type input "0911210220"
click at [98, 129] on div "0911210220 - VÂN" at bounding box center [83, 129] width 68 height 9
type input "VÂN"
type input "107 [PERSON_NAME]"
type input "100.000"
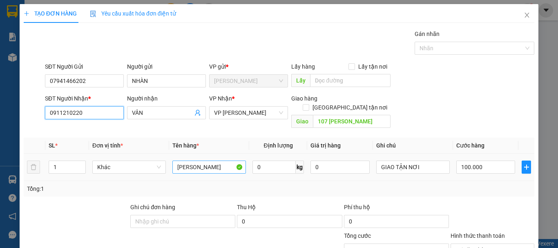
type input "0911210220"
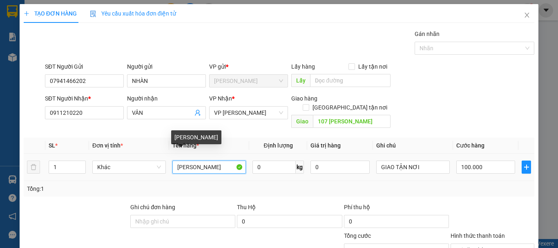
drag, startPoint x: 225, startPoint y: 159, endPoint x: 78, endPoint y: 176, distance: 147.6
click at [81, 176] on div "SL * Đơn vị tính * Tên hàng * Định lượng Giá trị hàng Ghi chú Cước hàng 1 Khác …" at bounding box center [279, 167] width 510 height 59
type input "PHONG BÌ TRẮNG"
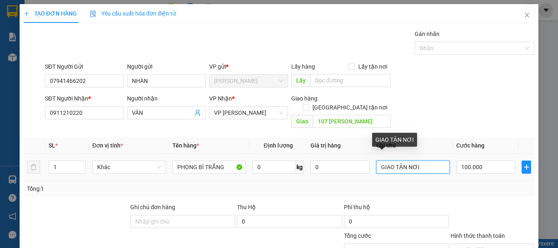
drag, startPoint x: 436, startPoint y: 156, endPoint x: 334, endPoint y: 171, distance: 102.7
click at [334, 171] on tr "1 Khác PHONG BÌ TRẮNG 0 kg 0 GIAO TẬN NƠI 100.000" at bounding box center [279, 167] width 510 height 27
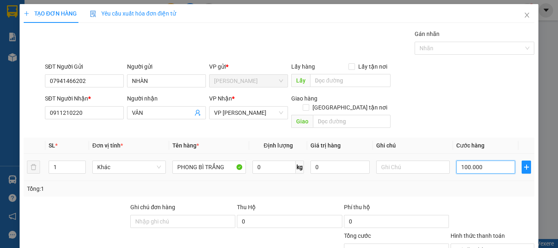
click at [480, 160] on input "100.000" at bounding box center [485, 166] width 59 height 13
type input "0"
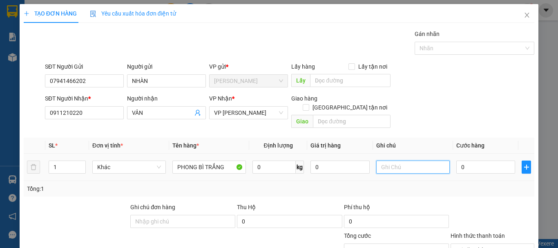
click at [388, 160] on input "text" at bounding box center [412, 166] width 73 height 13
type input "CHƯA CƯỚC PR THU"
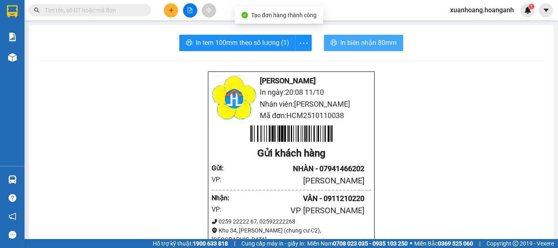
click at [376, 46] on span "In biên nhận 80mm" at bounding box center [368, 43] width 56 height 10
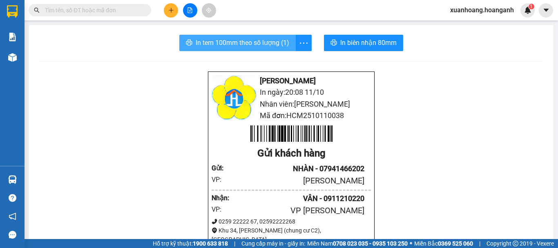
click at [236, 38] on span "In tem 100mm theo số lượng (1)" at bounding box center [242, 43] width 93 height 10
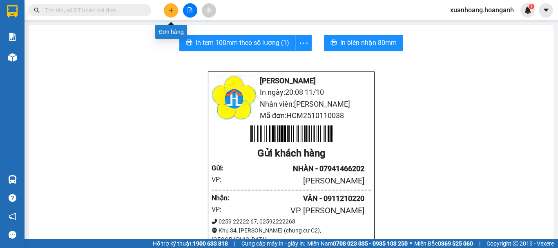
click at [174, 12] on button at bounding box center [171, 10] width 14 height 14
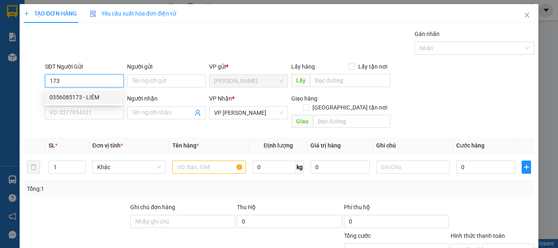
click at [100, 96] on div "0356085173 - LIÊM" at bounding box center [83, 97] width 68 height 9
type input "0356085173"
type input "LIÊM"
type input "30.000"
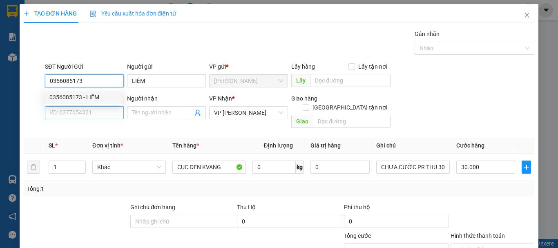
type input "0356085173"
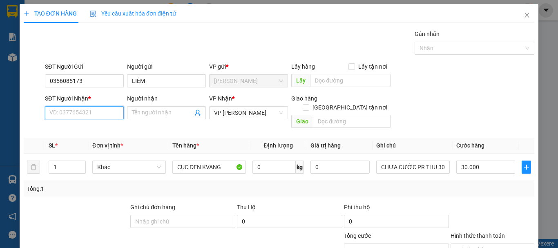
click at [89, 114] on input "SĐT Người Nhận *" at bounding box center [84, 112] width 79 height 13
click at [91, 129] on div "0334771876 - NHUNG" at bounding box center [83, 129] width 68 height 9
type input "0334771876"
type input "NHUNG"
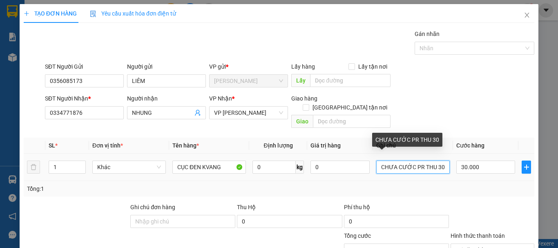
drag, startPoint x: 441, startPoint y: 160, endPoint x: 432, endPoint y: 160, distance: 9.4
click at [432, 160] on input "CHƯA CƯỚC PR THU 30" at bounding box center [412, 166] width 73 height 13
type input "CHƯA CƯỚC PR THU 40"
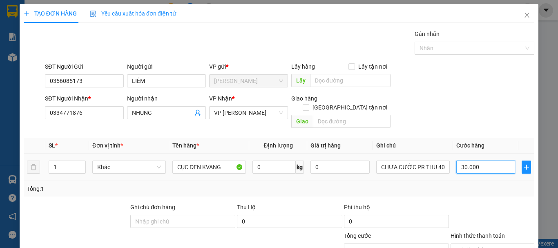
click at [487, 161] on input "30.000" at bounding box center [485, 166] width 59 height 13
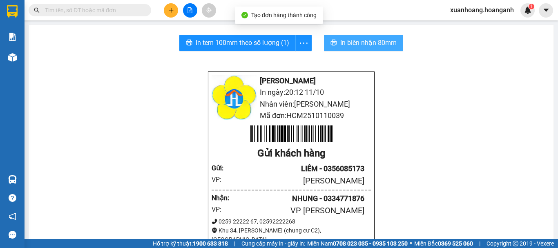
click at [364, 39] on span "In biên nhận 80mm" at bounding box center [368, 43] width 56 height 10
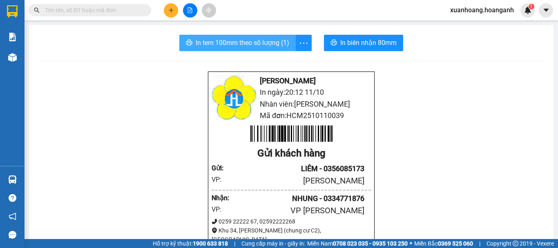
click at [269, 43] on span "In tem 100mm theo số lượng (1)" at bounding box center [242, 43] width 93 height 10
